Goal: Navigation & Orientation: Find specific page/section

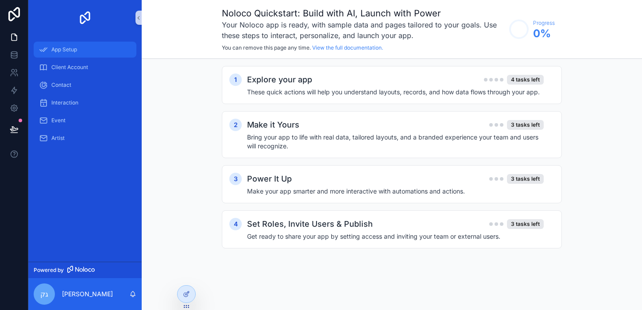
click at [46, 48] on icon "scrollable content" at bounding box center [43, 49] width 9 height 9
click at [77, 52] on div "App Setup" at bounding box center [85, 49] width 92 height 14
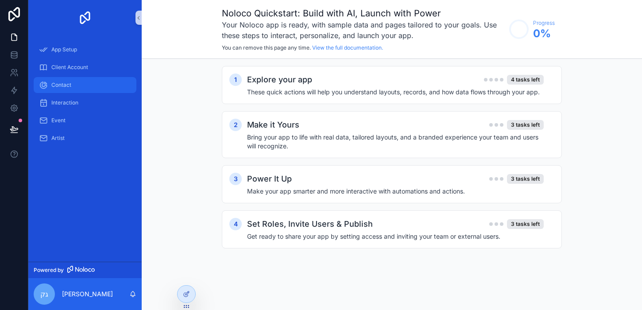
click at [98, 81] on div "Contact" at bounding box center [85, 85] width 92 height 14
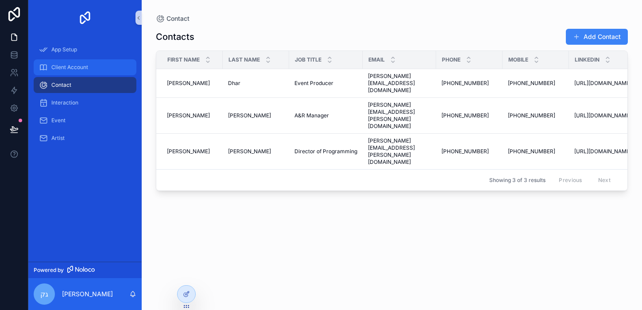
click at [94, 72] on div "Client Account" at bounding box center [85, 67] width 92 height 14
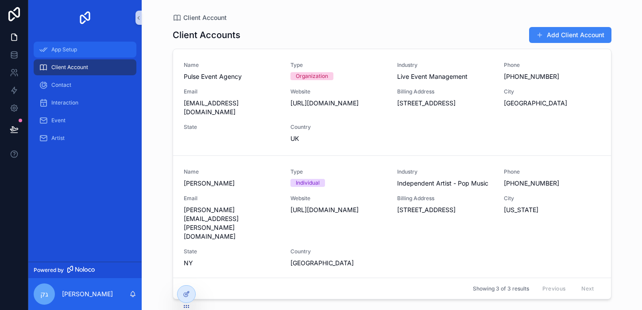
click at [81, 51] on div "App Setup" at bounding box center [85, 49] width 92 height 14
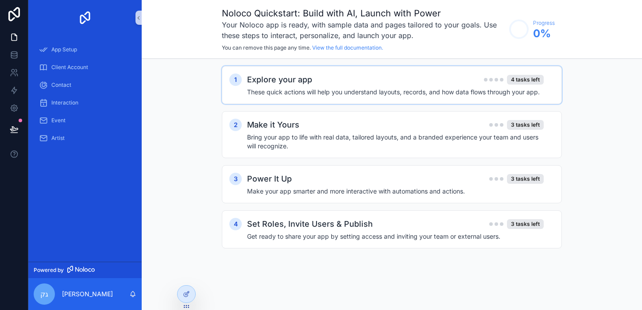
click at [509, 74] on div "Explore your app 4 tasks left" at bounding box center [395, 79] width 296 height 12
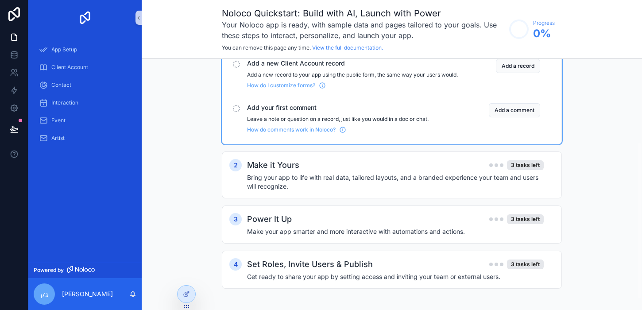
scroll to position [151, 0]
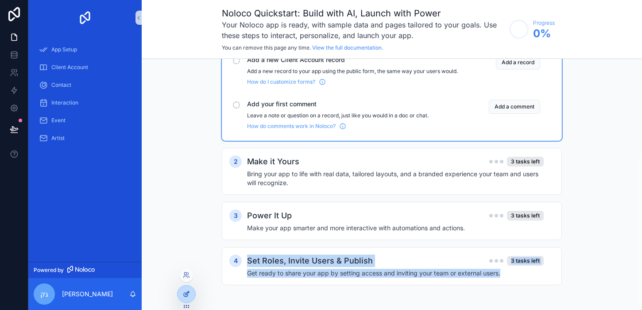
drag, startPoint x: 196, startPoint y: 292, endPoint x: 190, endPoint y: 292, distance: 6.6
click at [192, 292] on div "App Setup Client Account Contact Interaction Event Artist Powered by [PERSON_NA…" at bounding box center [334, 155] width 613 height 310
click at [190, 292] on div at bounding box center [186, 293] width 18 height 17
click at [187, 291] on icon at bounding box center [186, 293] width 7 height 7
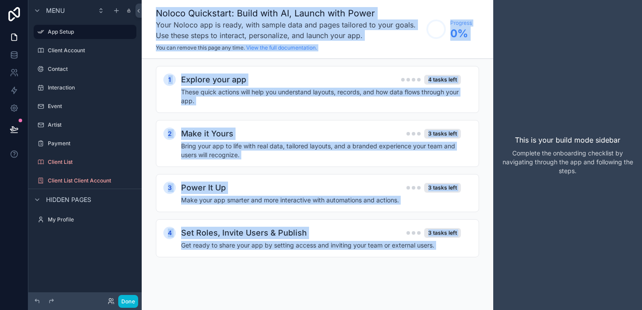
click at [223, 50] on span "You can remove this page any time." at bounding box center [200, 47] width 89 height 7
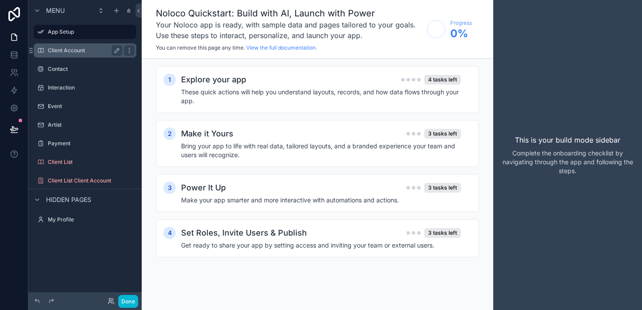
click at [71, 46] on div "Client Account" at bounding box center [85, 50] width 74 height 11
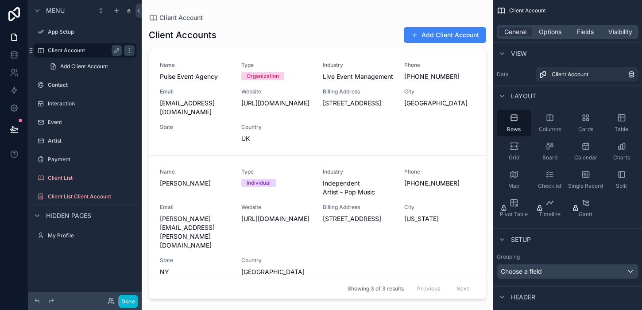
click at [69, 53] on label "Client Account" at bounding box center [83, 50] width 71 height 7
click at [69, 35] on label "App Setup" at bounding box center [83, 31] width 71 height 7
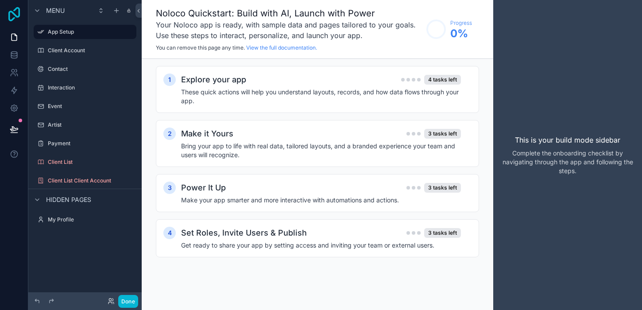
click at [21, 20] on icon at bounding box center [14, 14] width 18 height 14
